Goal: Browse casually

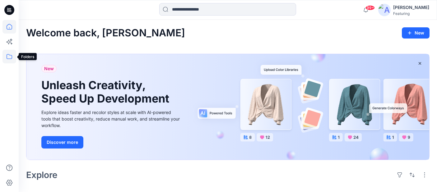
click at [8, 55] on icon at bounding box center [9, 57] width 14 height 14
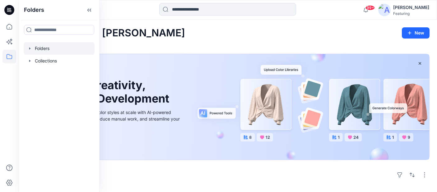
click at [48, 46] on div at bounding box center [59, 48] width 71 height 12
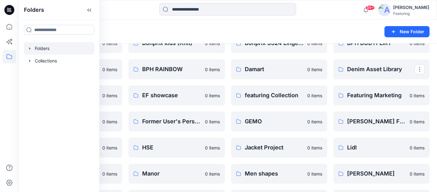
scroll to position [80, 0]
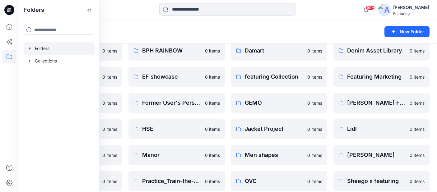
click at [225, 140] on div "3D Knit asset 0 items Basic patterns 0 items BPH Lingerie 0 items Dept49 Casual…" at bounding box center [227, 129] width 403 height 281
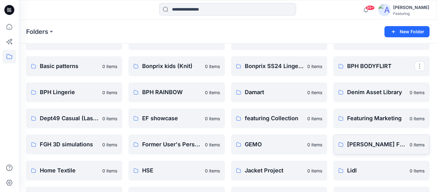
scroll to position [40, 0]
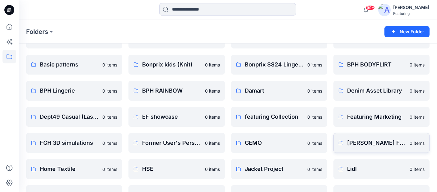
click at [346, 139] on link "[PERSON_NAME] Finnland 0 items" at bounding box center [381, 143] width 96 height 20
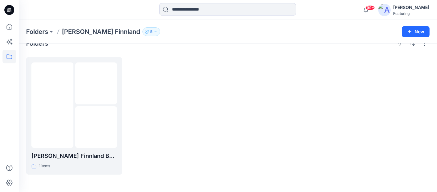
scroll to position [12, 0]
click at [68, 155] on p "[PERSON_NAME] Finnland Board" at bounding box center [73, 156] width 85 height 9
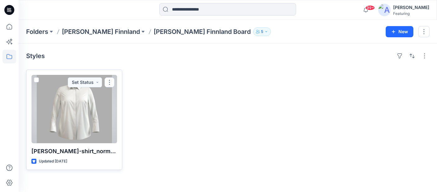
click at [71, 104] on div at bounding box center [73, 109] width 85 height 68
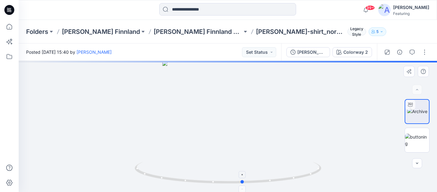
drag, startPoint x: 287, startPoint y: 183, endPoint x: 303, endPoint y: 172, distance: 19.3
click at [303, 172] on icon at bounding box center [229, 173] width 188 height 23
click at [417, 163] on icon "button" at bounding box center [416, 163] width 2 height 1
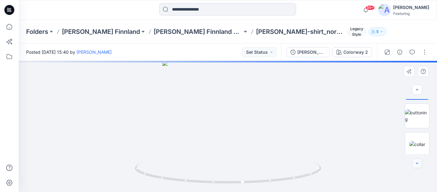
click at [417, 163] on icon "button" at bounding box center [416, 163] width 2 height 1
click at [417, 162] on icon "button" at bounding box center [416, 163] width 5 height 5
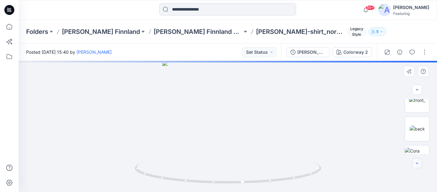
scroll to position [121, 0]
click at [420, 134] on img at bounding box center [417, 133] width 24 height 20
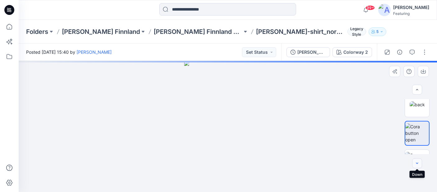
click at [418, 163] on icon "button" at bounding box center [416, 163] width 5 height 5
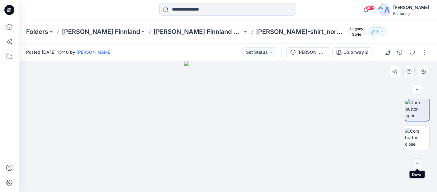
click at [418, 164] on icon "button" at bounding box center [416, 163] width 5 height 5
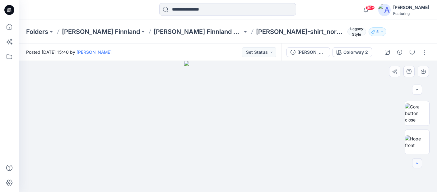
click at [418, 164] on icon "button" at bounding box center [416, 163] width 5 height 5
click at [420, 121] on img at bounding box center [417, 117] width 24 height 13
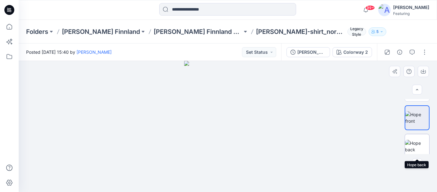
click at [418, 142] on img at bounding box center [417, 146] width 24 height 13
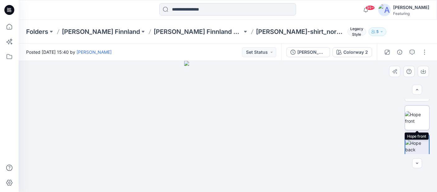
click at [418, 122] on img at bounding box center [417, 117] width 24 height 13
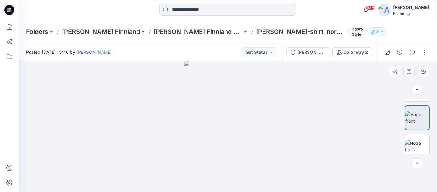
click at [244, 119] on img at bounding box center [227, 126] width 87 height 131
